Goal: Information Seeking & Learning: Learn about a topic

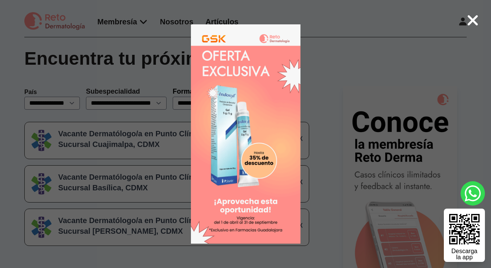
click at [335, 49] on 1 at bounding box center [246, 133] width 292 height 219
click at [473, 18] on icon at bounding box center [473, 20] width 12 height 16
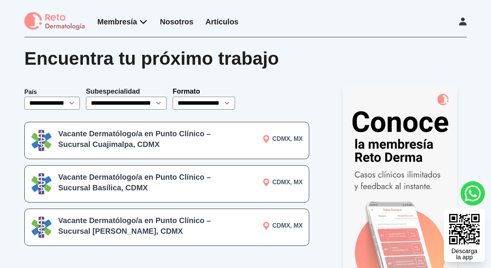
click at [194, 145] on h3 "Vacante Dermatólogo/a en Punto Clínico – Sucursal Cuajimalpa, CDMX" at bounding box center [137, 138] width 159 height 21
click at [218, 186] on div "Vacante Dermatólogo/a en Punto Clínico – Sucursal Basílica, CDMX CDMX, MX" at bounding box center [166, 183] width 285 height 37
click at [161, 224] on h3 "Vacante Dermatólogo/a en Punto Clínico – Sucursal Del Valle, CDMX" at bounding box center [137, 225] width 159 height 21
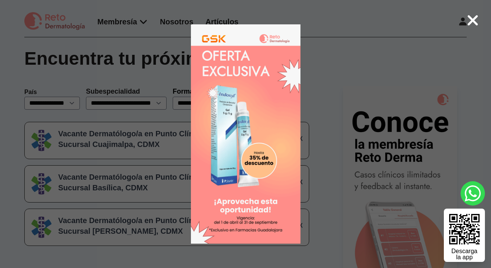
click at [472, 22] on icon at bounding box center [473, 20] width 10 height 10
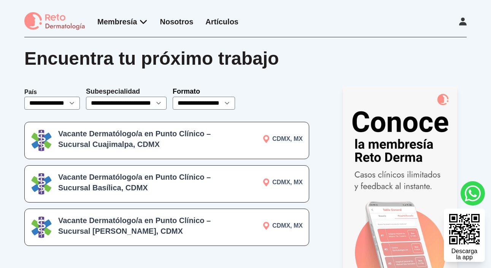
click at [149, 146] on h3 "Vacante Dermatólogo/a en Punto Clínico – Sucursal Cuajimalpa, CDMX" at bounding box center [137, 138] width 159 height 21
